Goal: Task Accomplishment & Management: Manage account settings

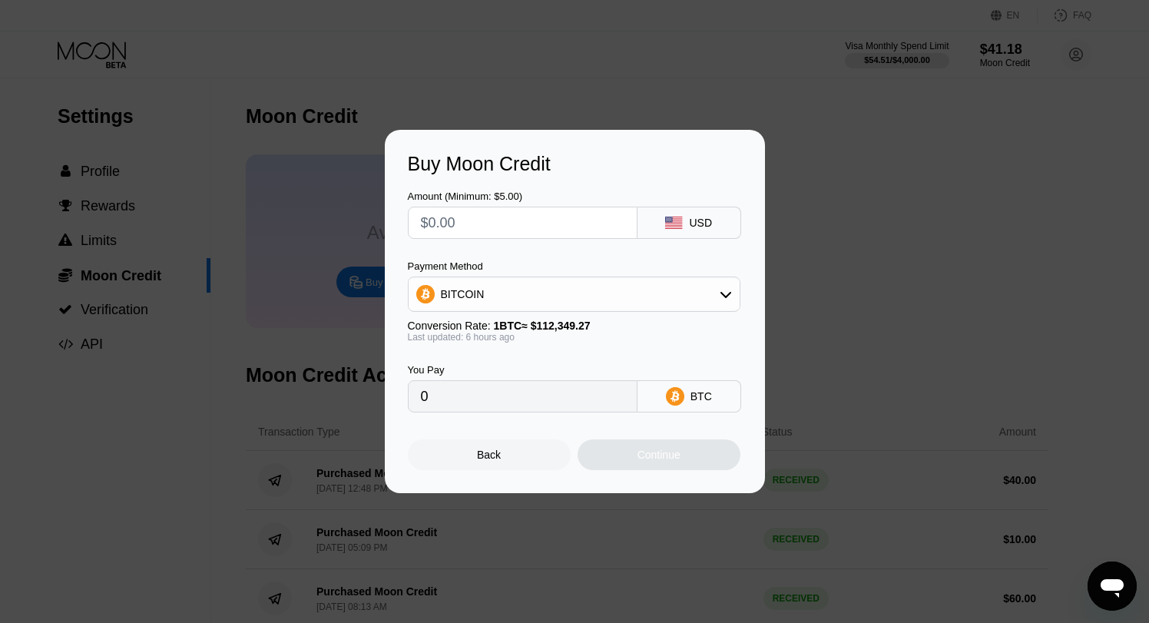
click at [531, 224] on input "text" at bounding box center [523, 222] width 204 height 31
type input "$6"
type input "0.00005350"
type input "$65"
type input "0.00057951"
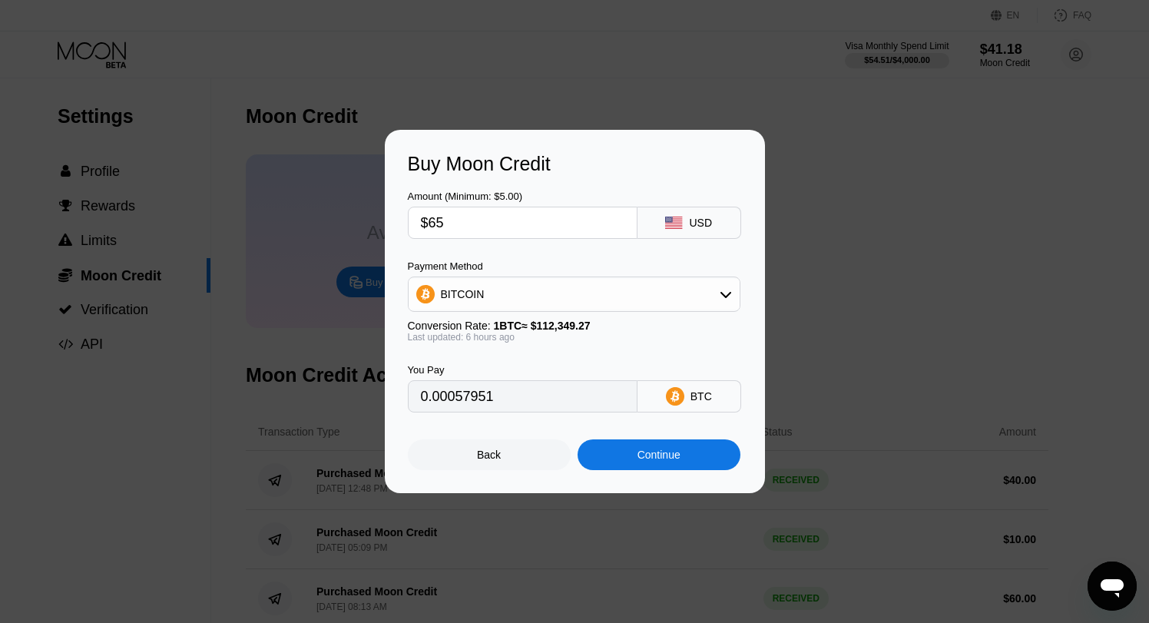
type input "$65"
click at [639, 457] on div "Continue" at bounding box center [659, 455] width 43 height 12
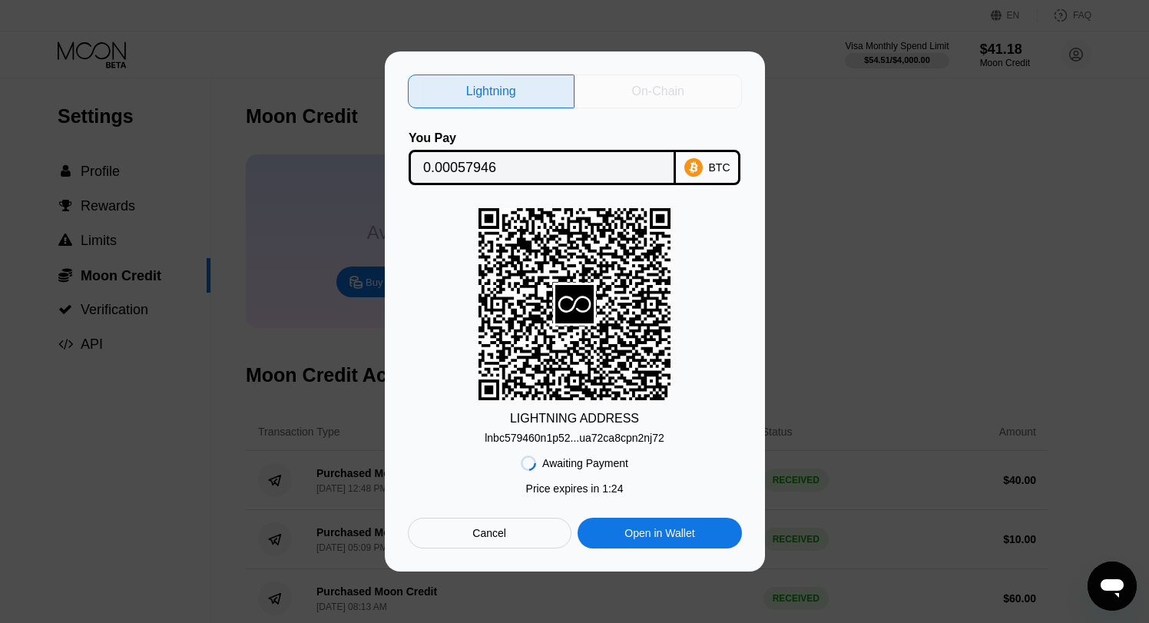
click at [687, 99] on div "On-Chain" at bounding box center [658, 92] width 167 height 34
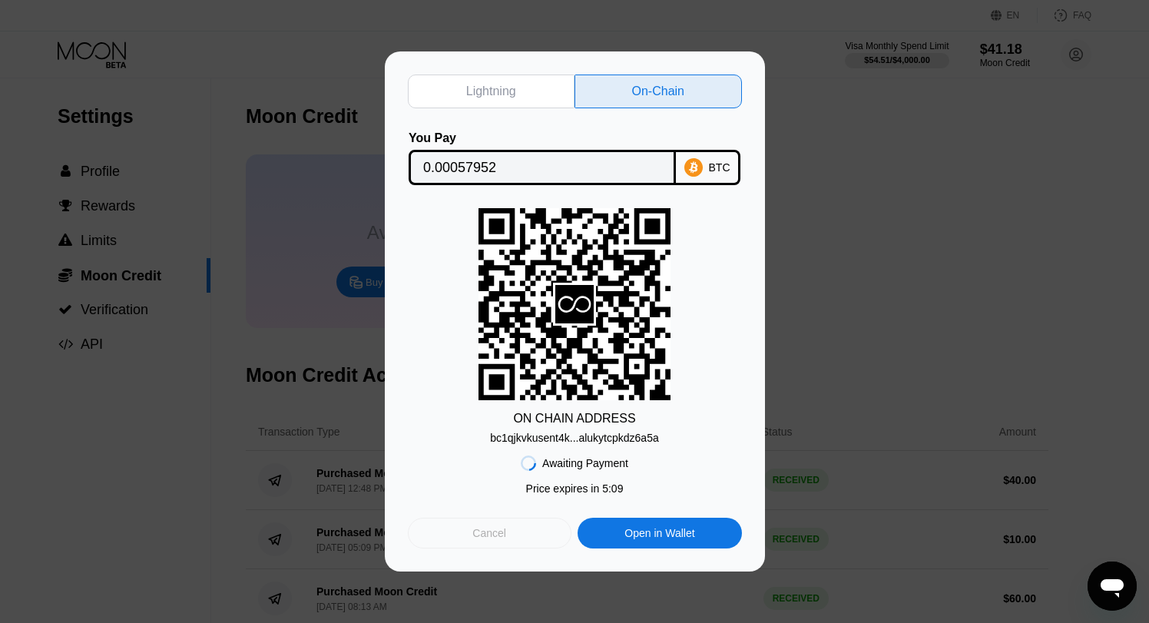
click at [492, 539] on div "Cancel" at bounding box center [489, 533] width 34 height 14
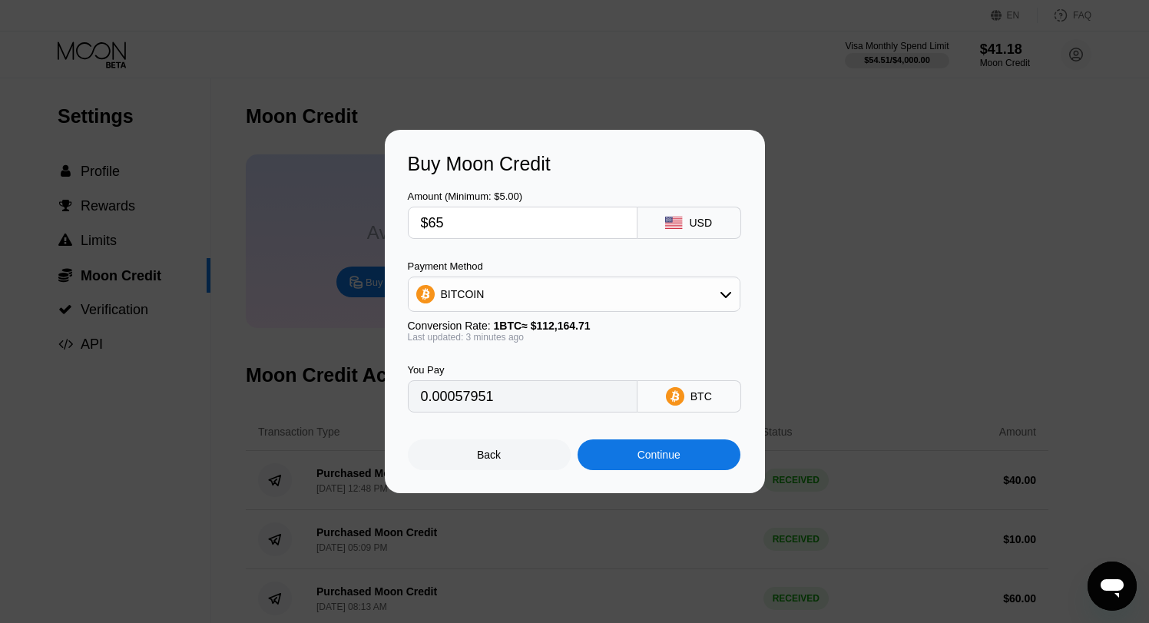
click at [517, 231] on input "$65" at bounding box center [523, 222] width 204 height 31
type input "$6"
type input "0.00005350"
type input "0"
type input "$3"
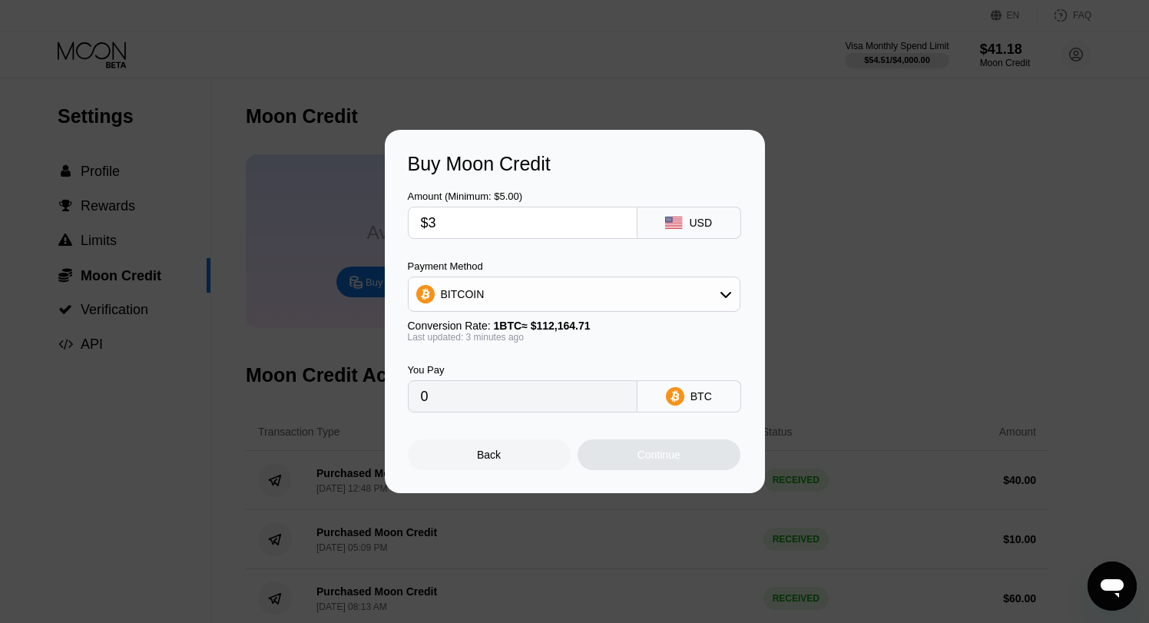
type input "0.00002675"
type input "$35"
type input "0.00031205"
type input "$35"
click at [688, 462] on div "Continue" at bounding box center [659, 454] width 163 height 31
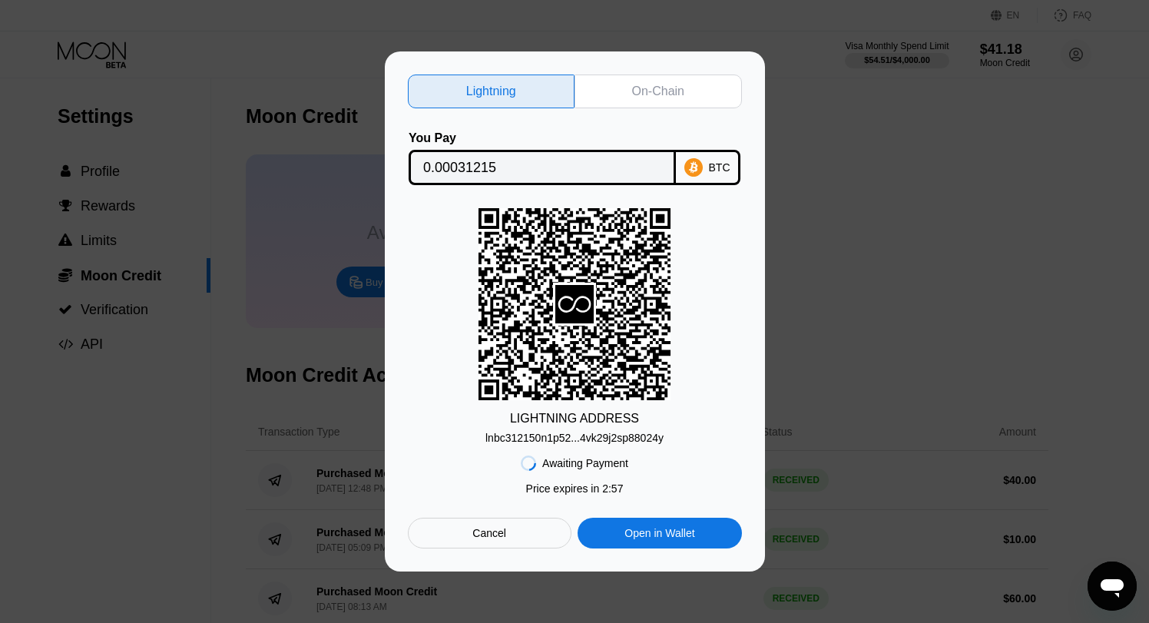
click at [654, 104] on div "On-Chain" at bounding box center [658, 92] width 167 height 34
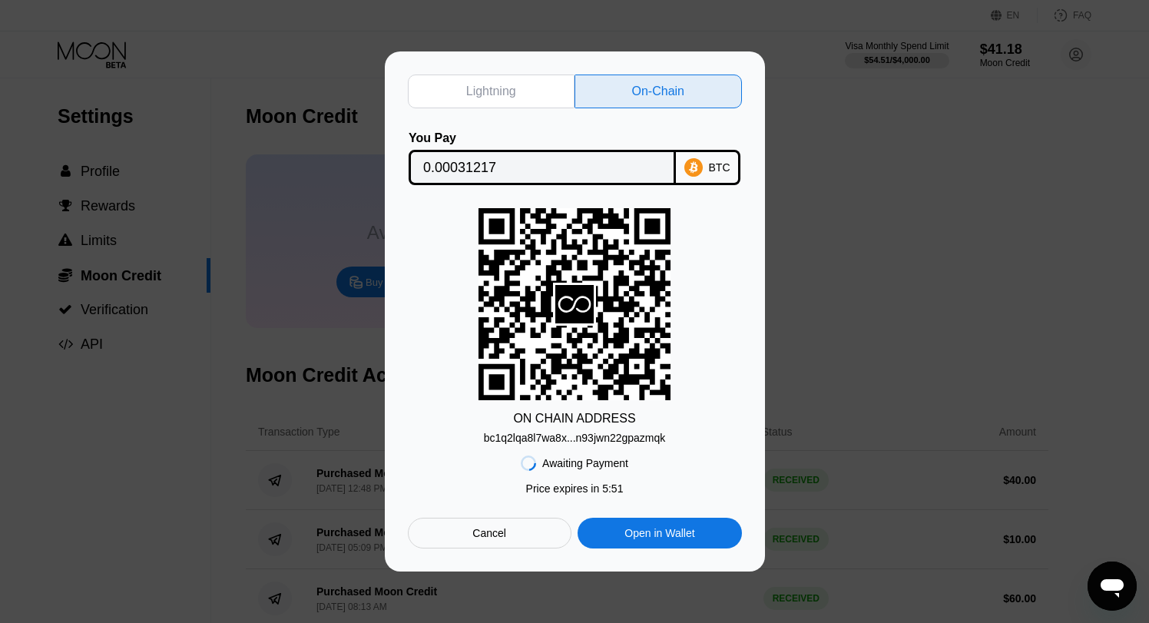
click at [505, 537] on div "Cancel" at bounding box center [489, 533] width 34 height 14
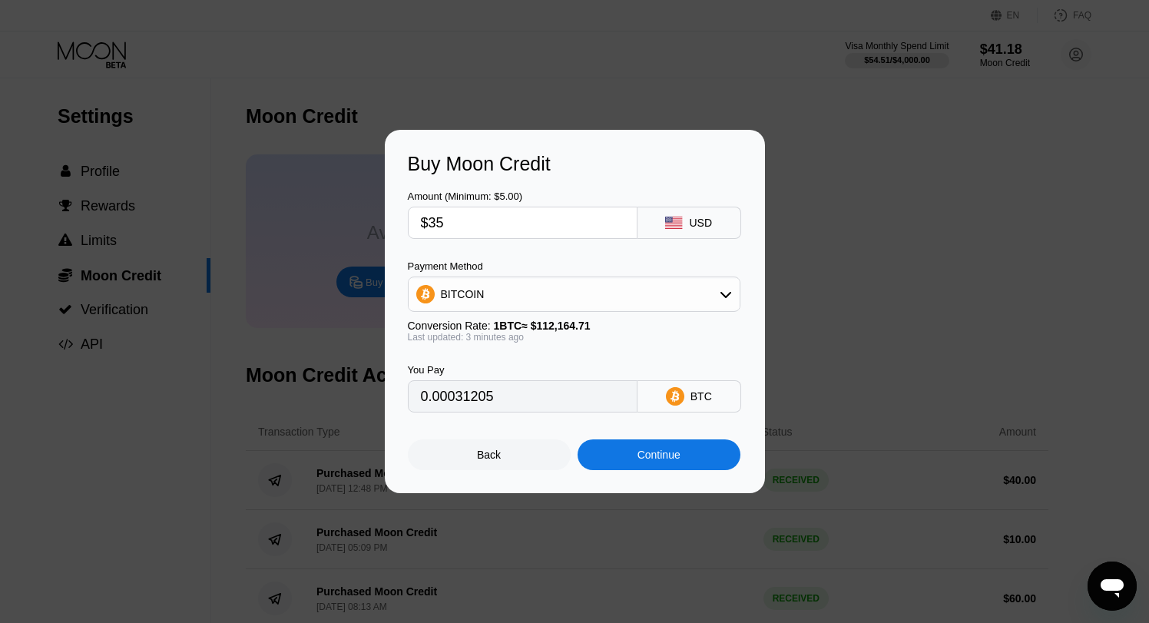
type input "0.00031217"
click at [523, 446] on div "Back" at bounding box center [489, 454] width 163 height 31
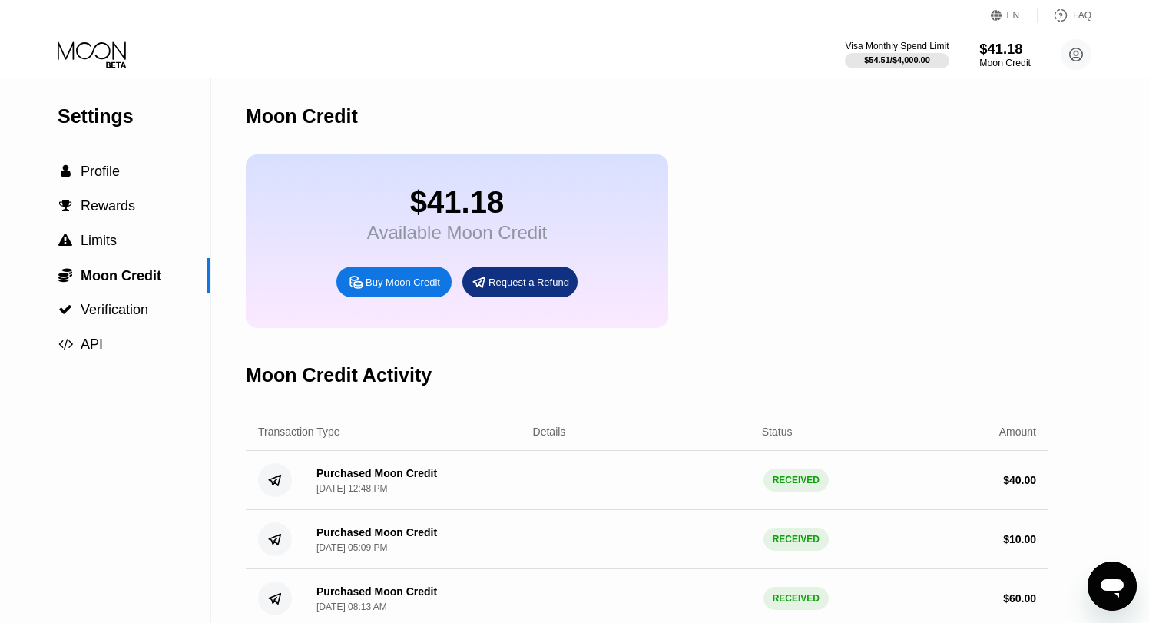
click at [1012, 48] on div "$41.18" at bounding box center [1004, 49] width 51 height 16
click at [121, 48] on icon at bounding box center [93, 54] width 71 height 27
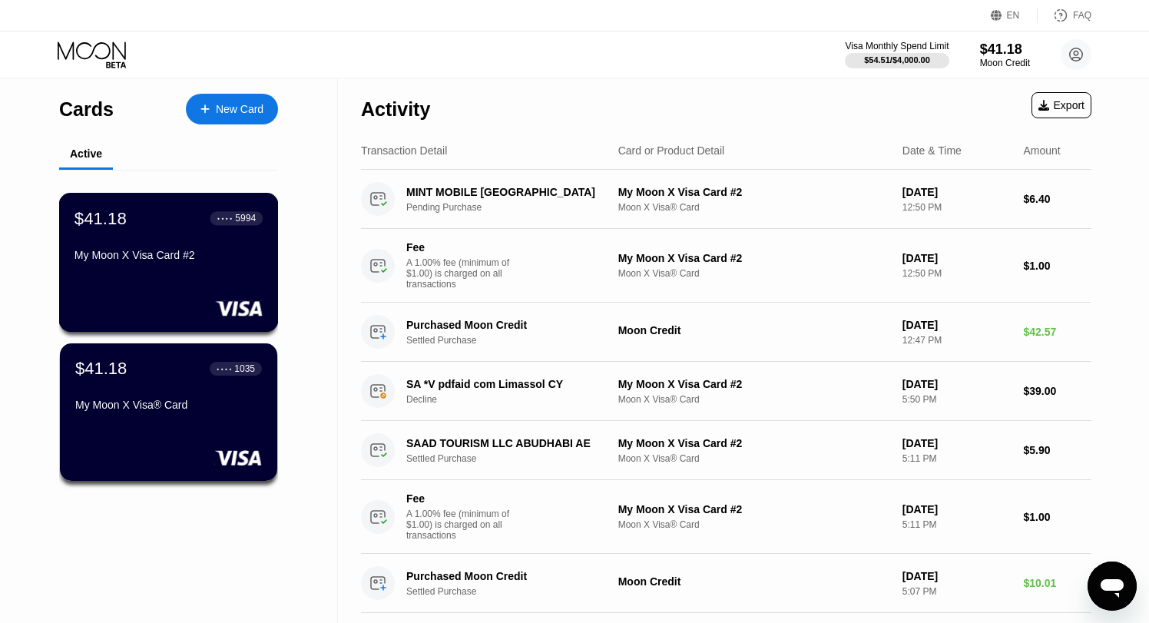
click at [233, 278] on div "$41.18 ● ● ● ● 5994 My Moon X Visa Card #2" at bounding box center [169, 262] width 220 height 139
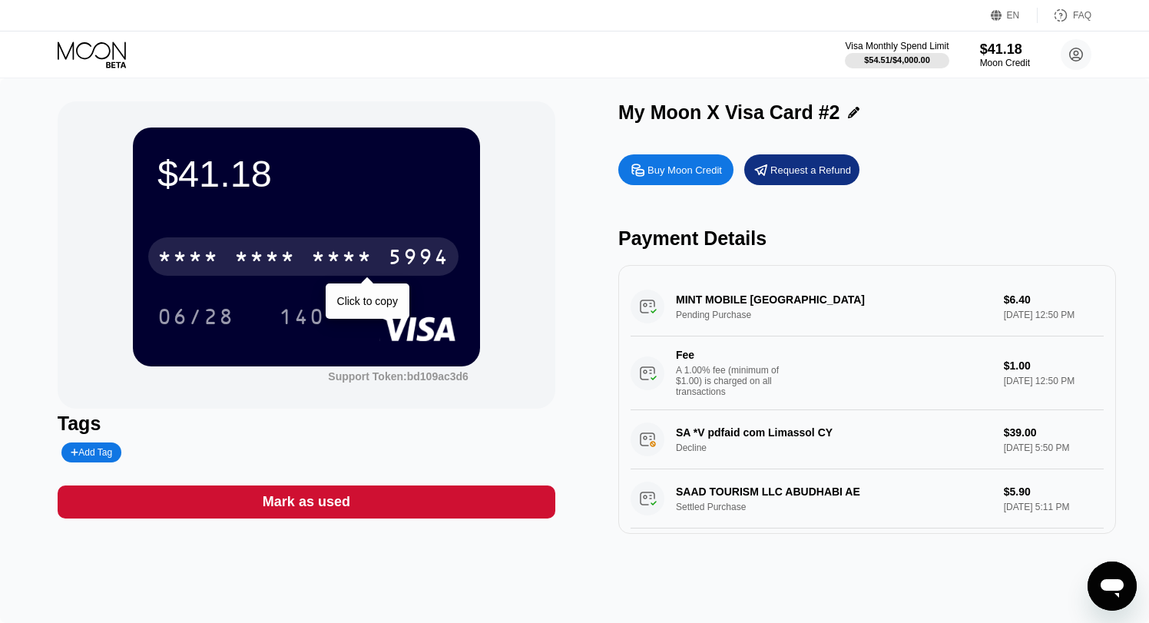
click at [356, 260] on div "* * * *" at bounding box center [341, 259] width 61 height 25
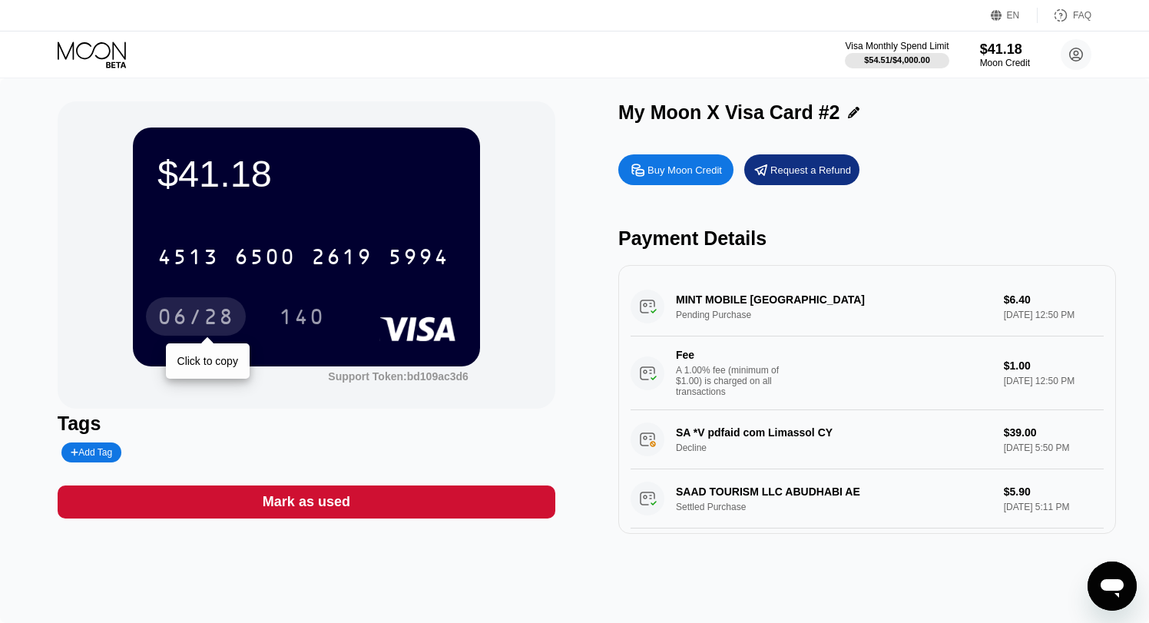
click at [212, 323] on div "06/28" at bounding box center [195, 318] width 77 height 25
click at [292, 320] on div "140" at bounding box center [302, 318] width 46 height 25
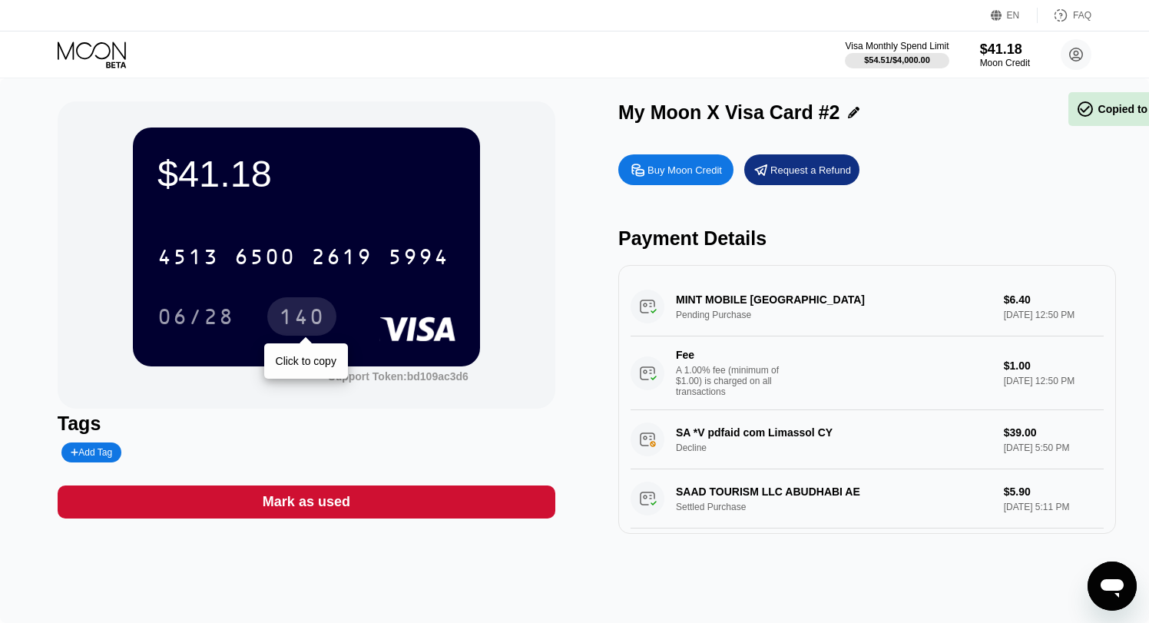
click at [292, 320] on div "140" at bounding box center [302, 318] width 46 height 25
click at [298, 318] on div "140" at bounding box center [302, 318] width 46 height 25
